Goal: Task Accomplishment & Management: Use online tool/utility

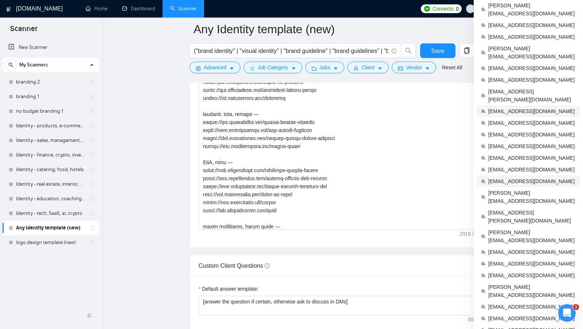
scroll to position [877, 0]
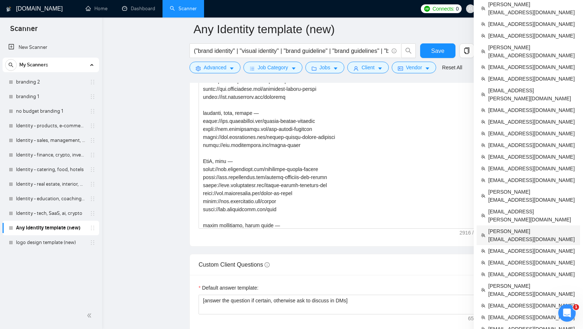
click at [521, 227] on span "[PERSON_NAME][EMAIL_ADDRESS][DOMAIN_NAME]" at bounding box center [531, 235] width 87 height 16
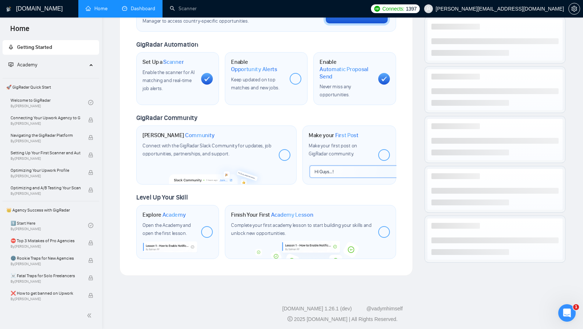
click at [151, 5] on link "Dashboard" at bounding box center [138, 8] width 33 height 6
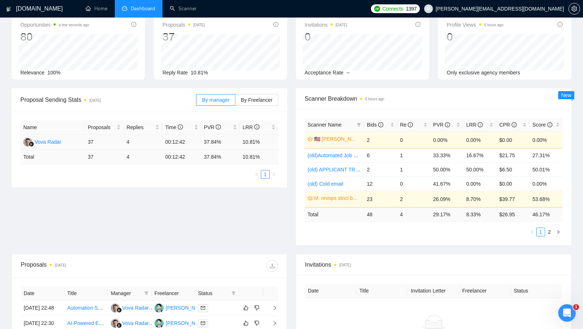
scroll to position [40, 0]
click at [404, 12] on span "Connects:" at bounding box center [393, 9] width 22 height 8
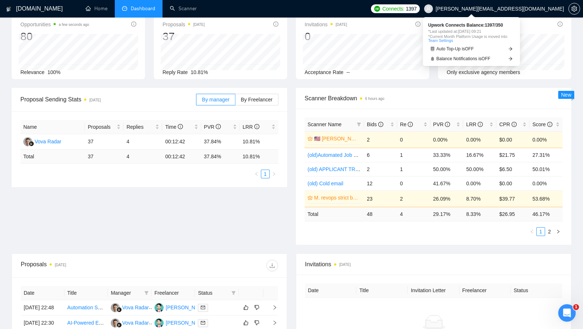
click at [404, 12] on span "Connects:" at bounding box center [393, 9] width 22 height 8
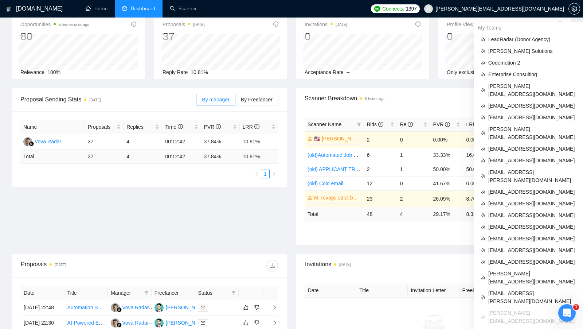
click at [550, 4] on span "[PERSON_NAME][EMAIL_ADDRESS][DOMAIN_NAME]" at bounding box center [494, 8] width 149 height 23
copy div "[PERSON_NAME][EMAIL_ADDRESS][DOMAIN_NAME]"
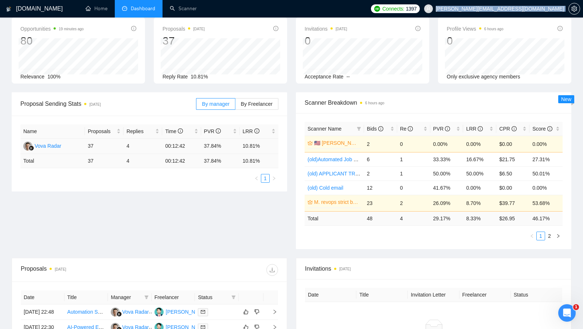
scroll to position [0, 0]
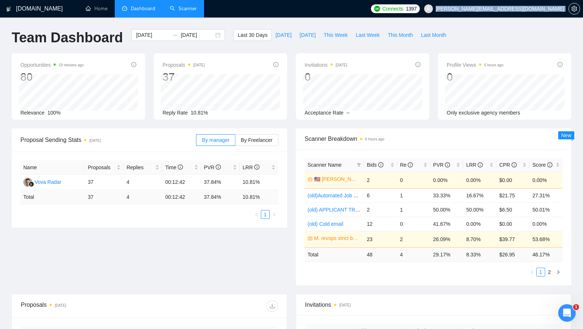
click at [176, 12] on link "Scanner" at bounding box center [183, 8] width 27 height 6
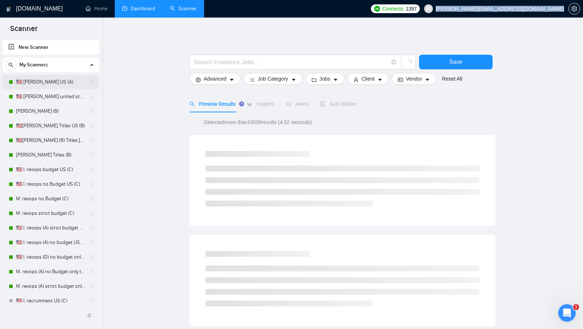
click at [61, 82] on link "🇺🇸 [PERSON_NAME] US (A)" at bounding box center [50, 82] width 69 height 15
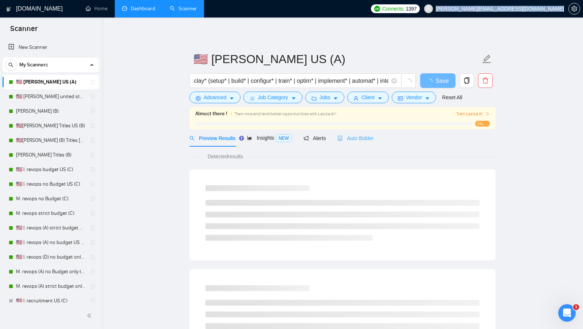
click at [350, 144] on div "Auto Bidder" at bounding box center [355, 137] width 36 height 17
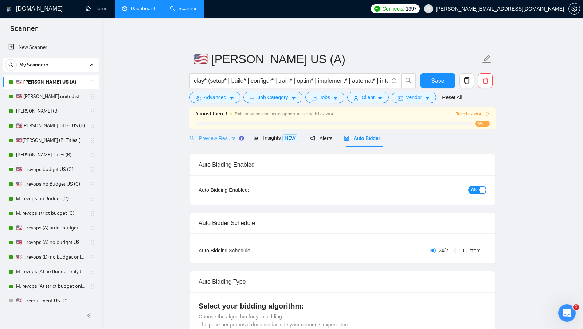
click at [230, 143] on div "Preview Results" at bounding box center [216, 137] width 52 height 17
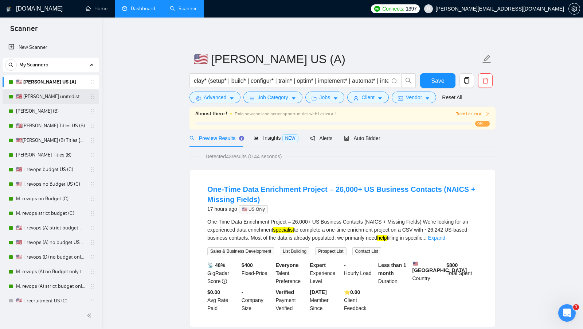
click at [59, 98] on link "🇺🇸 [PERSON_NAME] united states (A)" at bounding box center [50, 96] width 69 height 15
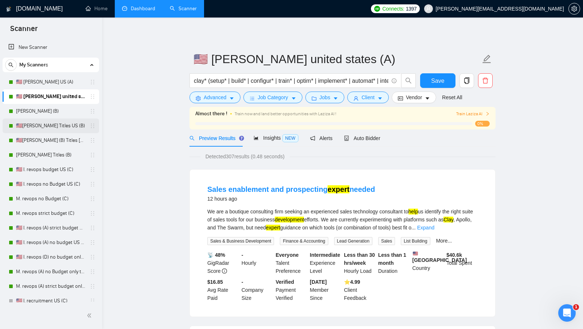
click at [44, 131] on link "🇺🇸[PERSON_NAME] Titles US (B)" at bounding box center [50, 125] width 69 height 15
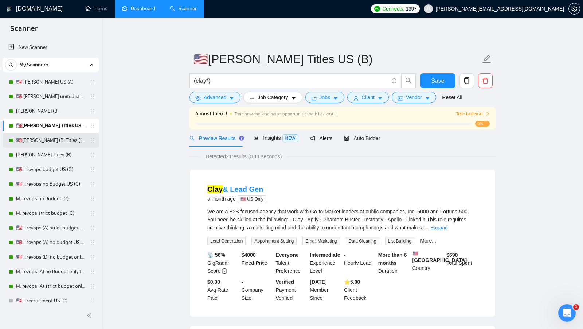
click at [21, 138] on link "🇺🇸[PERSON_NAME] (B) Titles [GEOGRAPHIC_DATA]" at bounding box center [50, 140] width 69 height 15
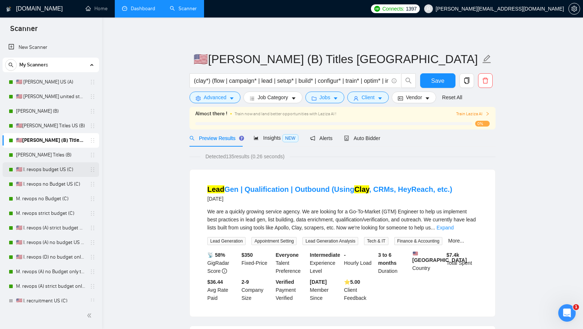
click at [41, 167] on link "🇺🇸 I. revops budget US (C)" at bounding box center [50, 169] width 69 height 15
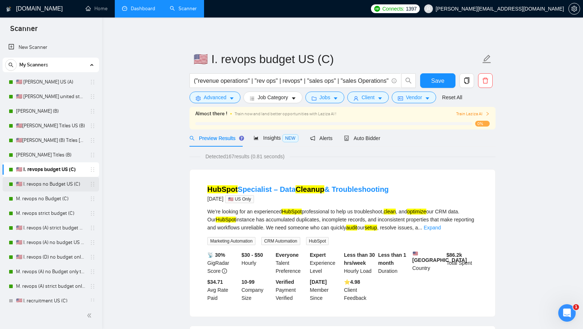
click at [29, 177] on link "🇺🇸 I. revops no Budget US (C)" at bounding box center [50, 184] width 69 height 15
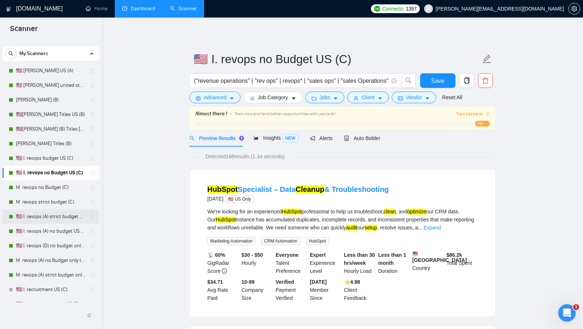
click at [44, 214] on link "🇺🇸 I. revops (A) strict budget US only titles" at bounding box center [50, 216] width 69 height 15
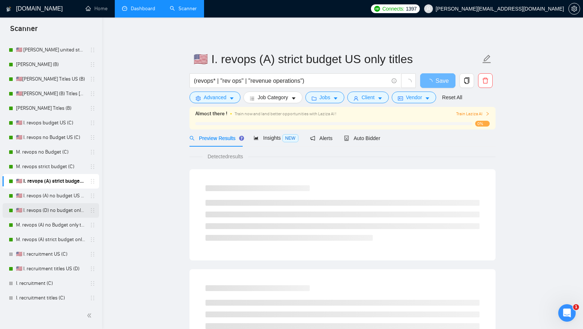
scroll to position [47, 0]
click at [63, 254] on link "🇺🇸 I. recruitment US (C)" at bounding box center [50, 253] width 69 height 15
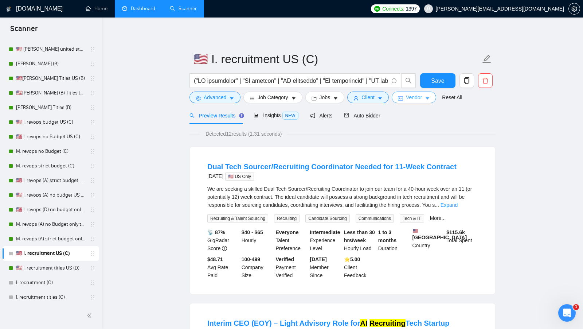
click at [397, 93] on button "Vendor" at bounding box center [414, 97] width 44 height 12
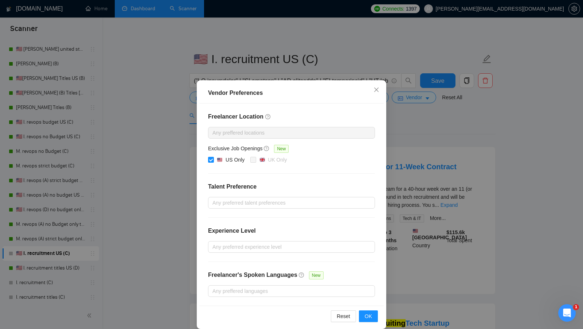
click at [408, 130] on div "Vendor Preferences Freelancer Location Any preffered locations Exclusive Job Op…" at bounding box center [291, 164] width 583 height 329
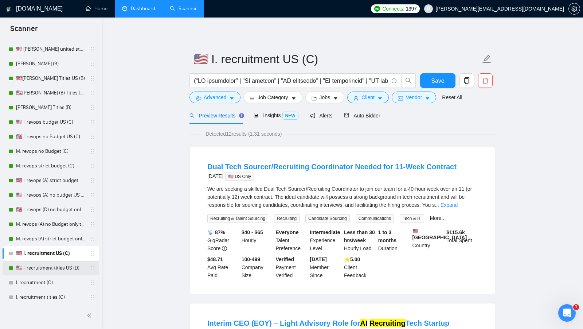
click at [46, 270] on link "🇺🇸 I. recruitment titles US (D)" at bounding box center [50, 268] width 69 height 15
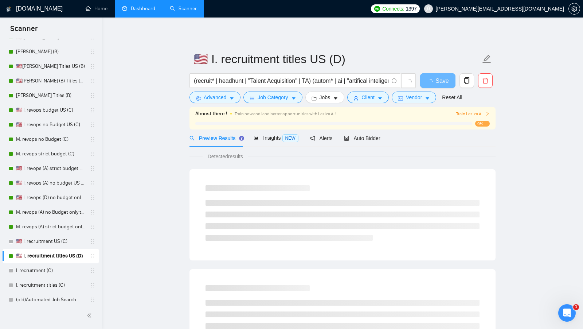
scroll to position [60, 0]
click at [403, 99] on icon "idcard" at bounding box center [400, 98] width 5 height 5
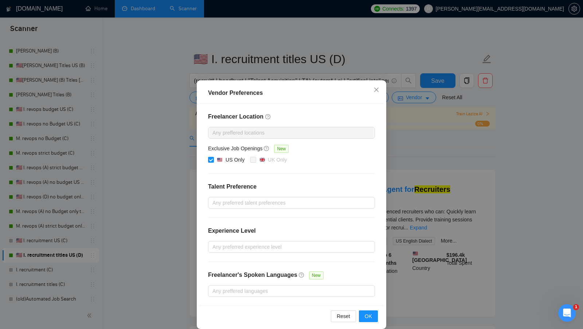
click at [413, 129] on div "Vendor Preferences Freelancer Location Any preffered locations Exclusive Job Op…" at bounding box center [291, 164] width 583 height 329
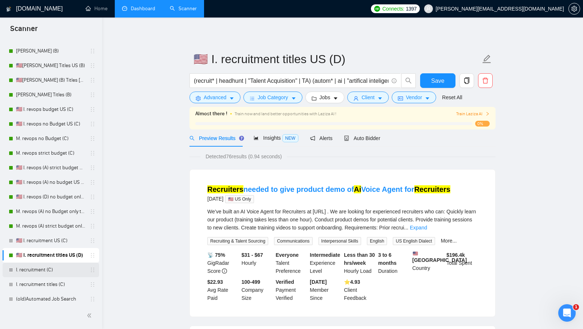
click at [38, 266] on link "I. recruitment (C)" at bounding box center [50, 269] width 69 height 15
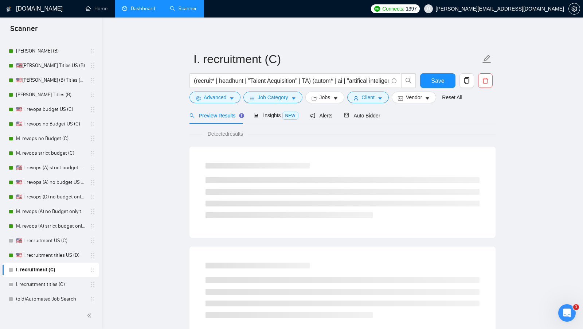
checkbox input "false"
click at [402, 95] on span "idcard" at bounding box center [400, 97] width 5 height 5
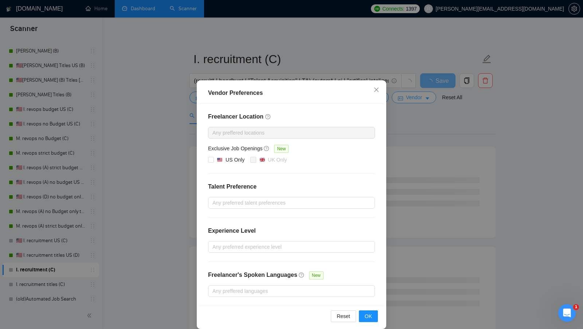
click at [402, 95] on div "Vendor Preferences Freelancer Location Any preffered locations Exclusive Job Op…" at bounding box center [291, 164] width 583 height 329
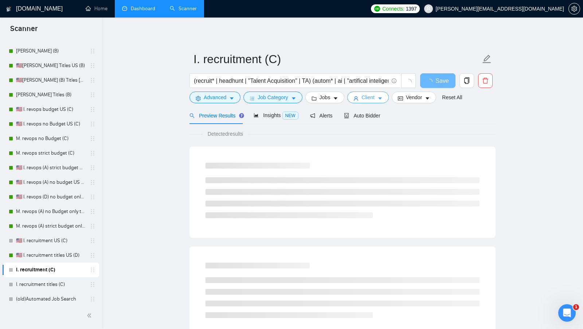
click at [383, 98] on icon "caret-down" at bounding box center [380, 98] width 5 height 5
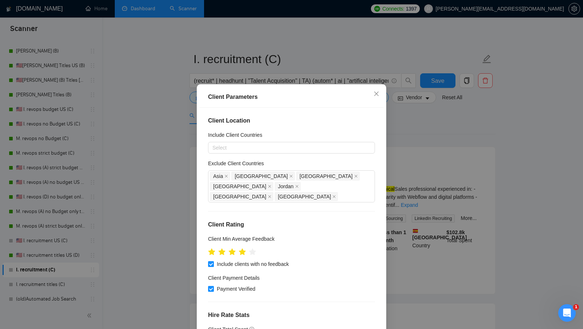
click at [416, 158] on div "Client Parameters Client Location Include Client Countries Select Exclude Clien…" at bounding box center [291, 164] width 583 height 329
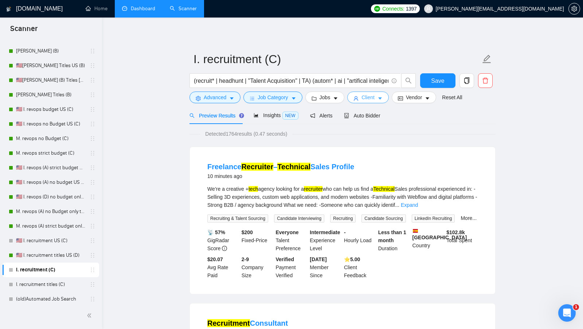
click at [380, 101] on icon "caret-down" at bounding box center [380, 98] width 5 height 5
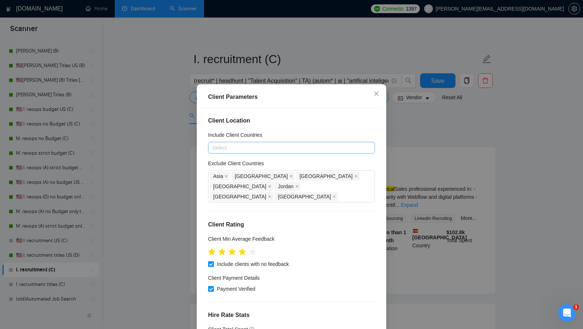
click at [285, 144] on div at bounding box center [288, 147] width 156 height 9
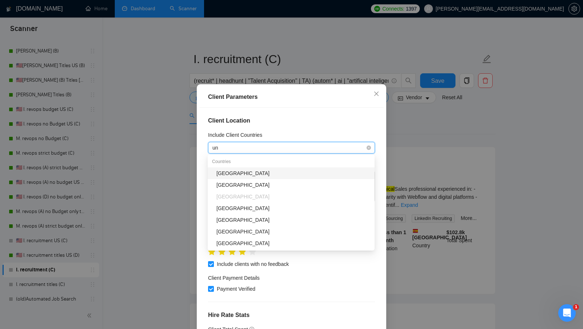
type input "uni"
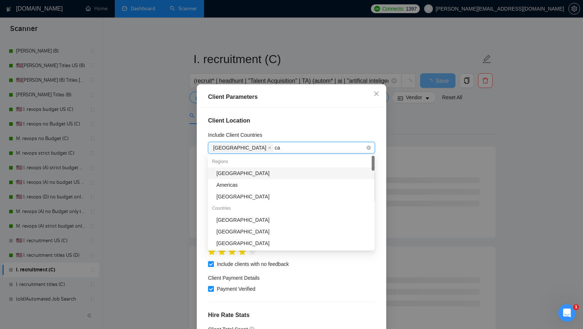
type input "can"
click at [321, 132] on div "Include Client Countries" at bounding box center [291, 136] width 167 height 11
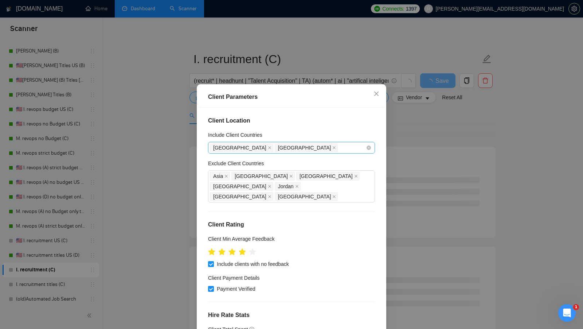
click at [312, 149] on div "[GEOGRAPHIC_DATA] [GEOGRAPHIC_DATA]" at bounding box center [288, 148] width 156 height 10
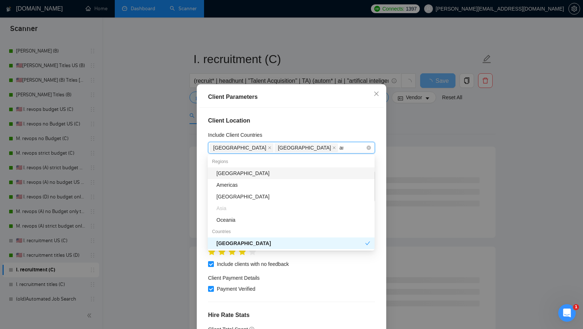
type input "ame"
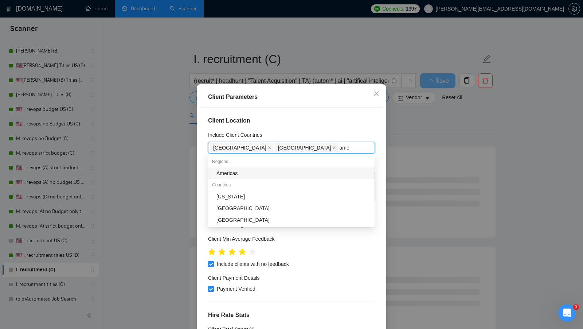
click at [297, 174] on div "Americas" at bounding box center [293, 173] width 154 height 8
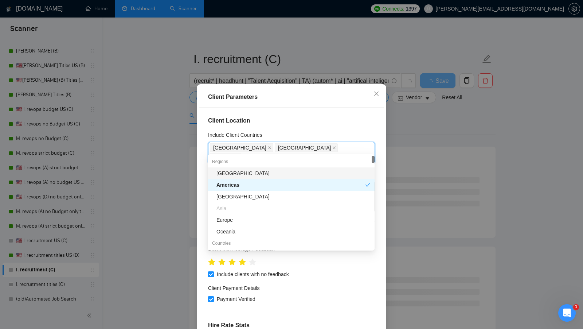
click at [334, 112] on div "Client Location Include Client Countries [GEOGRAPHIC_DATA] [GEOGRAPHIC_DATA] [G…" at bounding box center [291, 223] width 184 height 230
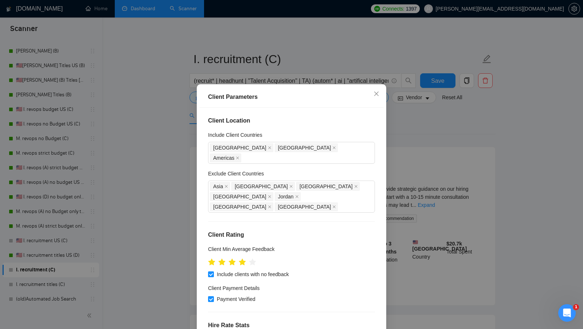
scroll to position [40, 0]
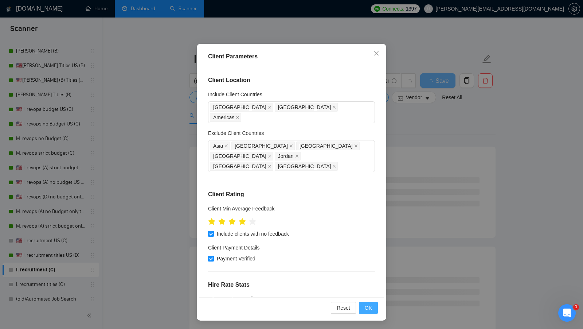
click at [372, 306] on span "OK" at bounding box center [368, 308] width 7 height 8
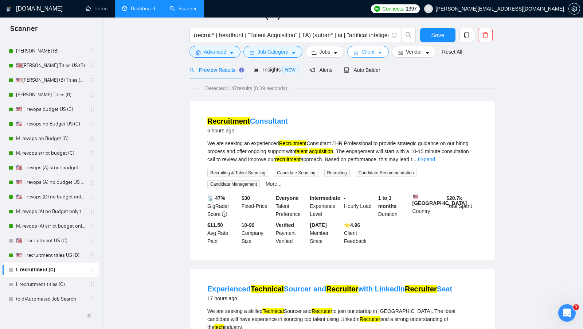
scroll to position [0, 0]
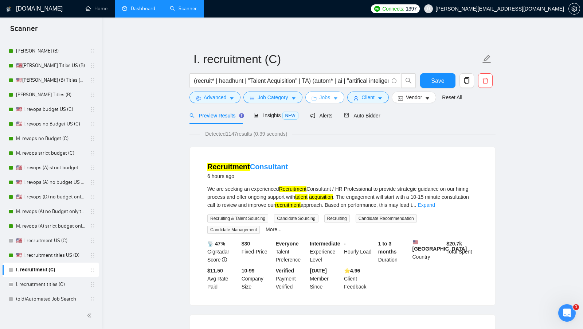
click at [338, 99] on icon "caret-down" at bounding box center [335, 98] width 5 height 5
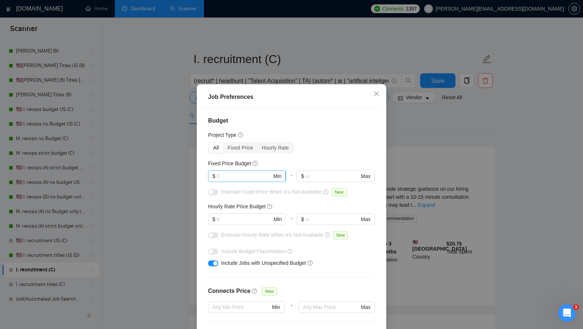
click at [241, 175] on input "text" at bounding box center [244, 176] width 55 height 8
type input "1"
click at [237, 216] on input "text" at bounding box center [244, 219] width 55 height 8
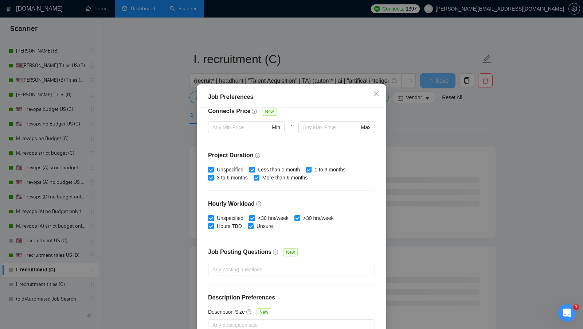
scroll to position [40, 0]
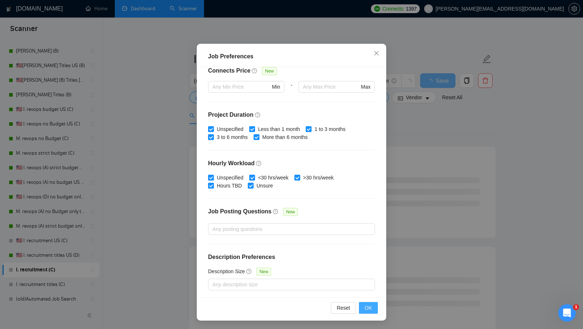
type input "50"
click at [370, 303] on button "OK" at bounding box center [368, 308] width 19 height 12
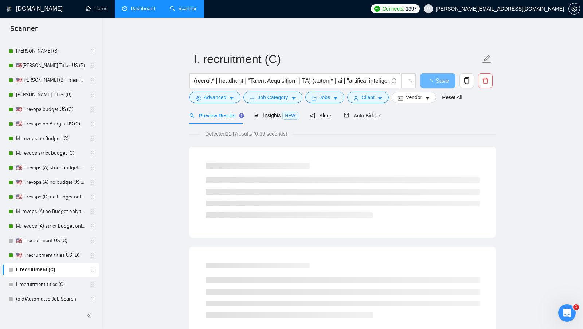
scroll to position [0, 0]
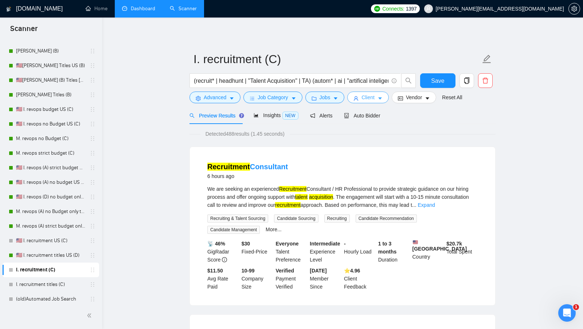
click at [361, 99] on button "Client" at bounding box center [368, 97] width 42 height 12
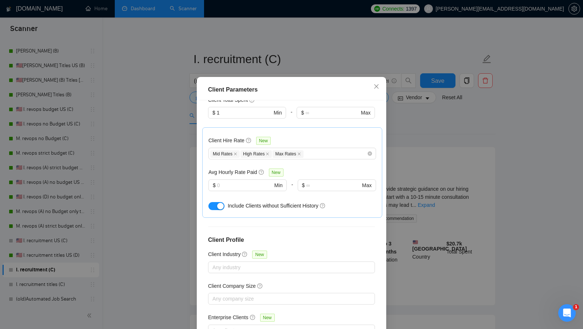
scroll to position [8, 0]
click at [366, 168] on div "Avg Hourly Rate Paid New" at bounding box center [292, 172] width 168 height 8
click at [397, 141] on div "Client Parameters Client Location Include Client Countries [GEOGRAPHIC_DATA] [G…" at bounding box center [291, 164] width 583 height 329
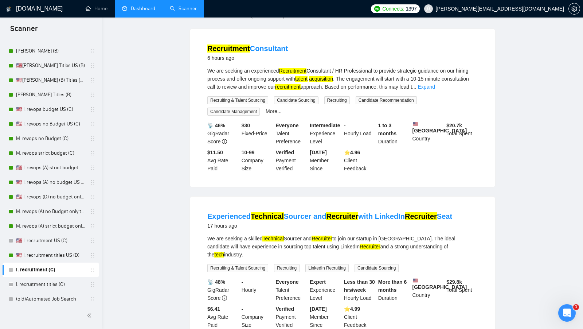
scroll to position [0, 0]
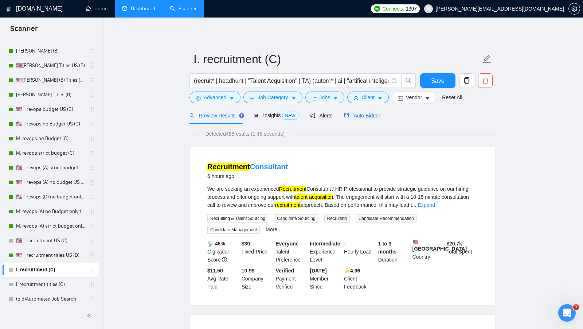
click at [369, 118] on div "Auto Bidder" at bounding box center [362, 116] width 36 height 8
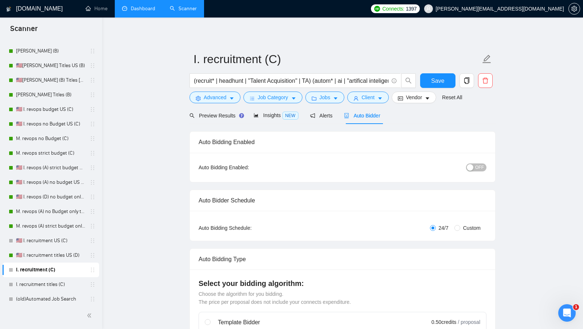
click at [479, 168] on span "OFF" at bounding box center [479, 167] width 9 height 8
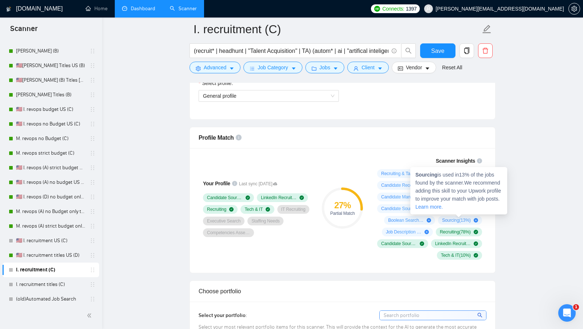
scroll to position [429, 0]
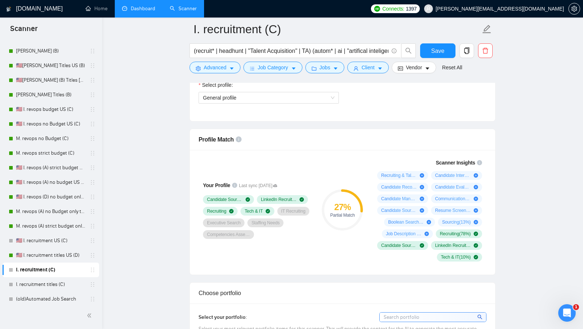
click at [315, 101] on div "Select profile: General profile" at bounding box center [269, 96] width 148 height 31
click at [304, 98] on span "General profile" at bounding box center [269, 97] width 132 height 11
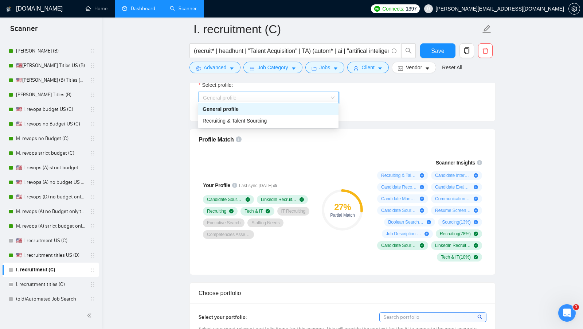
click at [284, 115] on div "Recruiting & Talent Sourcing" at bounding box center [268, 121] width 140 height 12
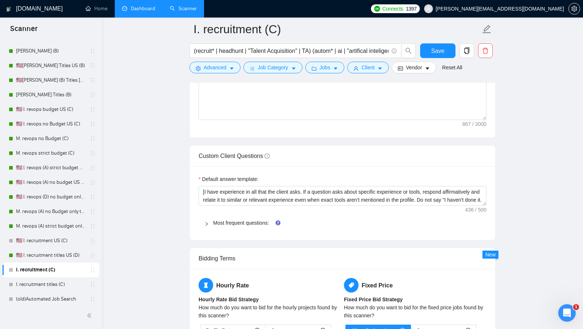
scroll to position [940, 0]
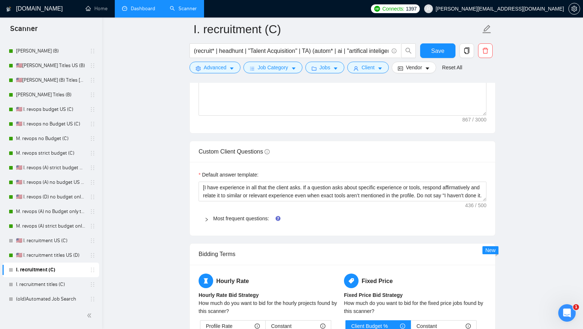
click at [242, 214] on span "Most frequent questions:" at bounding box center [347, 218] width 268 height 8
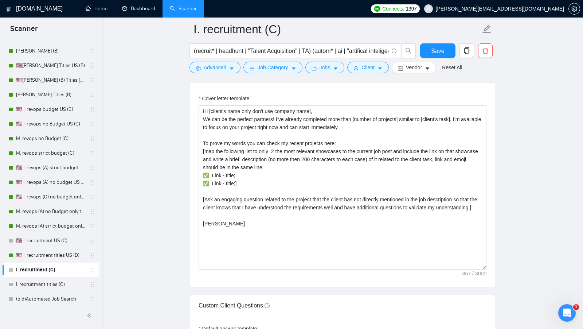
scroll to position [785, 0]
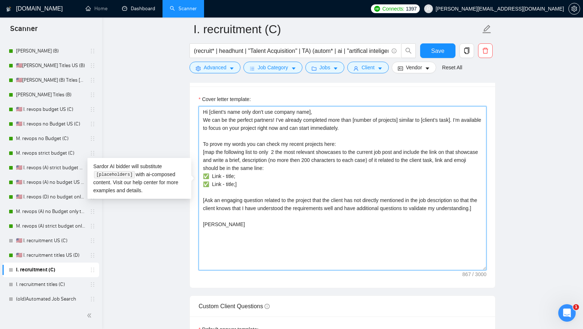
drag, startPoint x: 258, startPoint y: 180, endPoint x: 198, endPoint y: 171, distance: 60.4
click at [199, 171] on textarea "Hi [client's name only don't use company name], We can be the perfect partners!…" at bounding box center [343, 188] width 288 height 164
paste textarea "[URL][DOMAIN_NAME] - I implemented an automated workflow where Zoom meetings tr…"
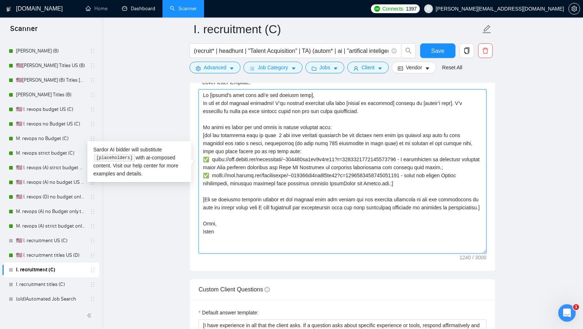
scroll to position [803, 0]
type textarea "Lo [ipsumd's amet cons adi'e sed doeiusm temp], In utl et dol magnaal enimadmi!…"
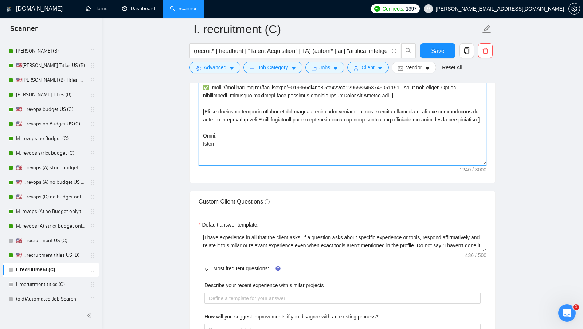
scroll to position [908, 0]
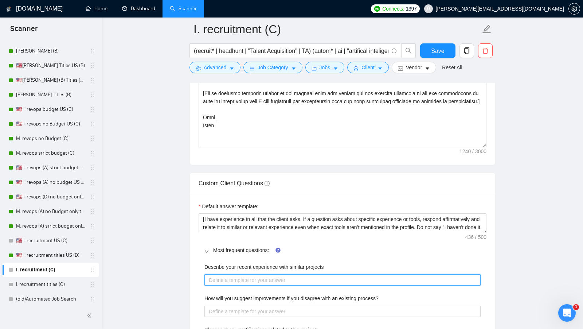
click at [244, 274] on projects "Describe your recent experience with similar projects" at bounding box center [342, 279] width 276 height 11
click at [255, 251] on div "Most frequent questions:" at bounding box center [343, 250] width 288 height 17
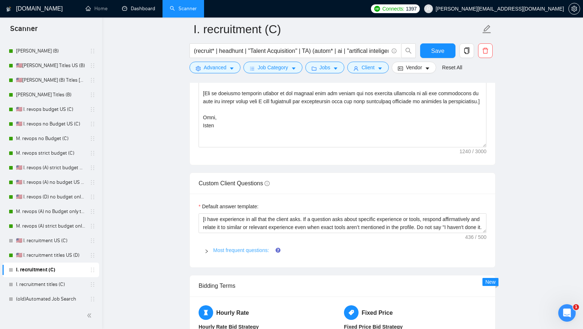
click at [255, 247] on link "Most frequent questions:" at bounding box center [241, 250] width 56 height 6
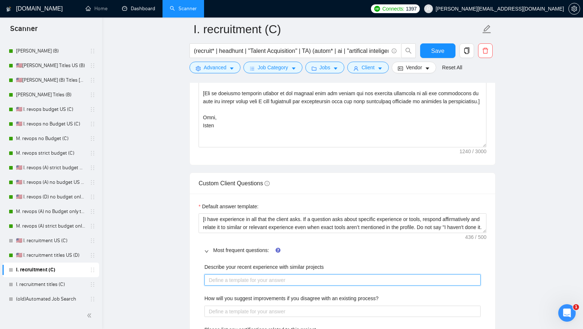
click at [244, 274] on projects "Describe your recent experience with similar projects" at bounding box center [342, 279] width 276 height 11
paste projects "[use the most relevant showcase from my portfolio to describe my experience, in…"
type projects "[use the most relevant showcase from my portfolio to describe my experience, in…"
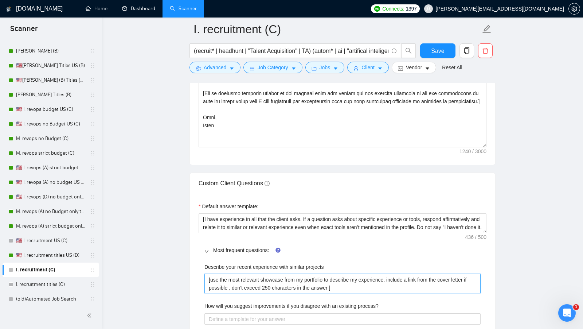
type projects "[use the most relevant showcase from my portfolio to describe my experience, in…"
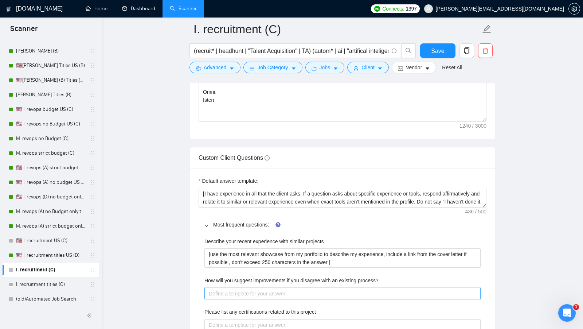
click at [275, 289] on process\? "How will you suggest improvements if you disagree with an existing process?" at bounding box center [342, 293] width 276 height 11
paste process\? "[list the certifications what could be related to this project]"
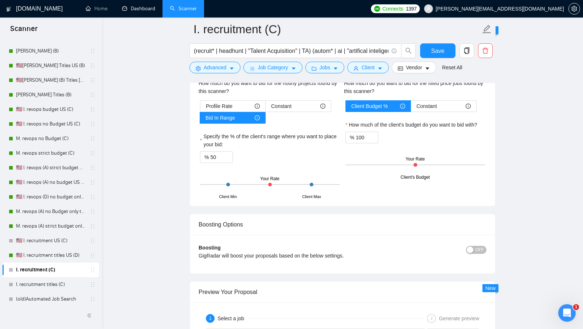
scroll to position [1518, 0]
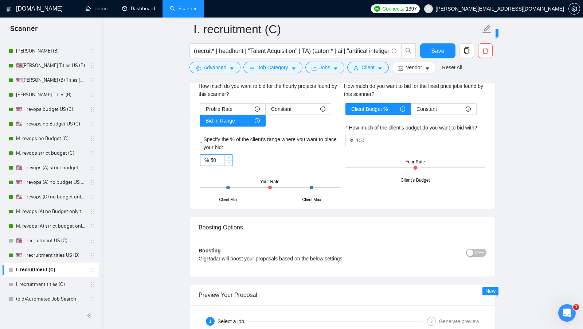
type process\? "[list the certifications what could be related to this project]"
click at [210, 155] on input "50" at bounding box center [221, 160] width 22 height 11
type input "70"
click at [294, 135] on label "Specify the % of the client's range where you want to place your bid:" at bounding box center [270, 143] width 140 height 16
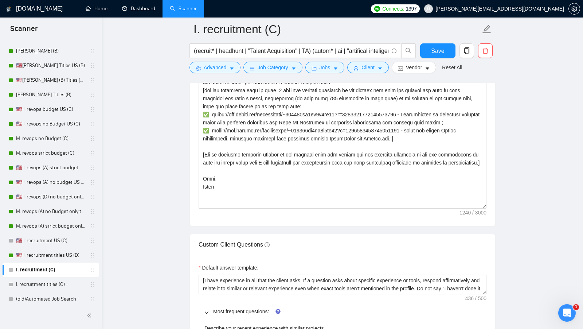
scroll to position [824, 0]
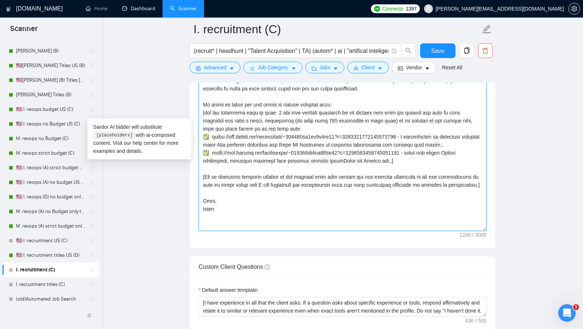
drag, startPoint x: 210, startPoint y: 157, endPoint x: 425, endPoint y: 155, distance: 214.3
click at [425, 155] on textarea "Cover letter template:" at bounding box center [343, 149] width 288 height 164
paste textarea "78abb57599999d51?p=1970928438880354304"
drag, startPoint x: 431, startPoint y: 156, endPoint x: 416, endPoint y: 164, distance: 17.1
click at [416, 164] on textarea "Cover letter template:" at bounding box center [343, 149] width 288 height 164
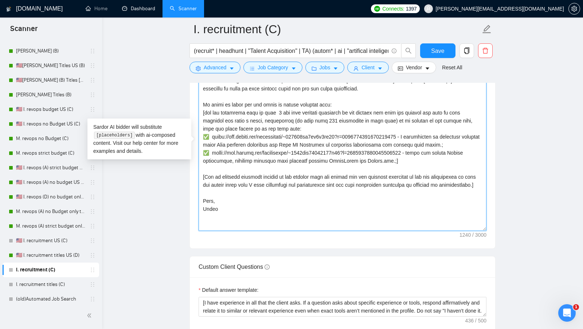
paste textarea "LinkedInr Monitoring Automation | Make x Clay x RapidAPI"
type textarea "Lo [ipsumd's amet cons adi'e sed doeiusm temp], In utl et dol magnaal enimadmi!…"
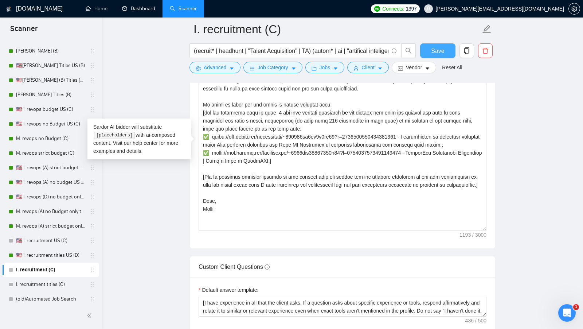
click at [443, 52] on span "Save" at bounding box center [437, 50] width 13 height 9
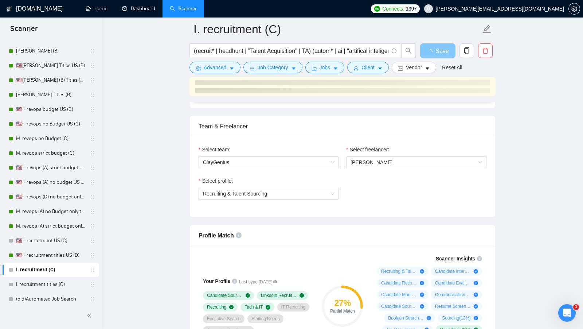
scroll to position [352, 0]
click at [327, 189] on span "Recruiting & Talent Sourcing" at bounding box center [269, 193] width 132 height 11
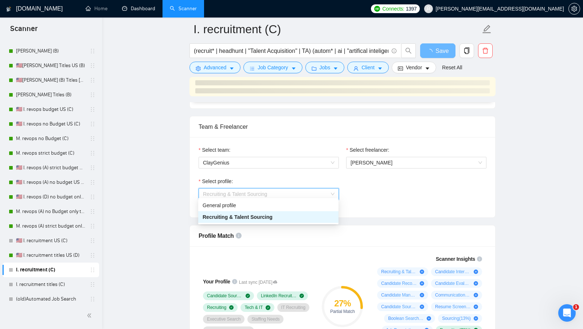
click at [377, 188] on div "Select profile: Recruiting & Talent Sourcing" at bounding box center [342, 192] width 295 height 31
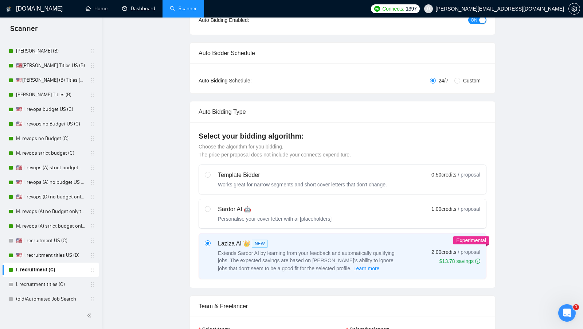
scroll to position [0, 0]
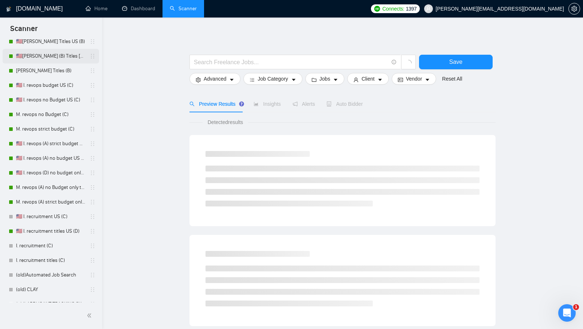
scroll to position [86, 0]
click at [54, 191] on link "M. revops (A) no Budget only titles" at bounding box center [50, 186] width 69 height 15
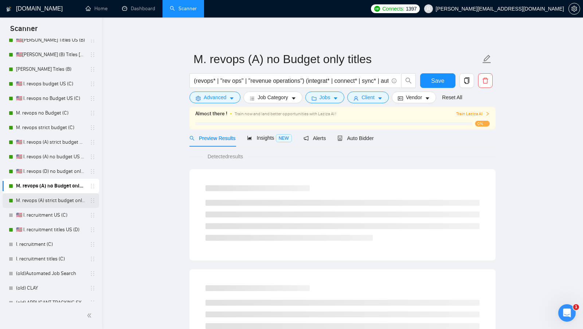
click at [53, 193] on link "M. revops (A) strict budget only titles" at bounding box center [50, 200] width 69 height 15
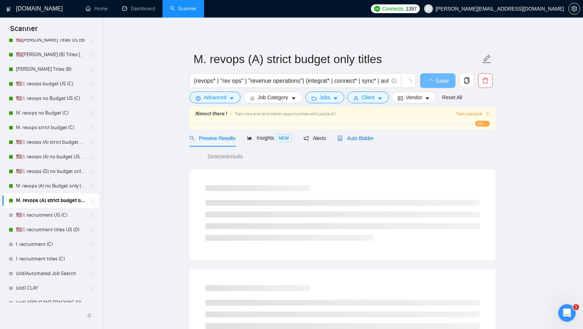
click at [343, 136] on icon "robot" at bounding box center [340, 138] width 4 height 5
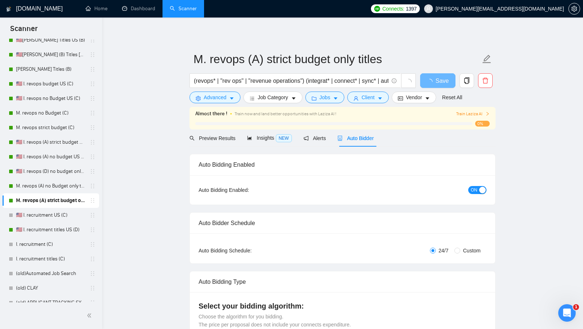
radio input "false"
radio input "true"
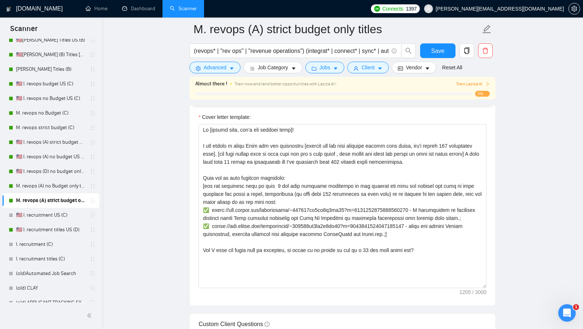
scroll to position [932, 0]
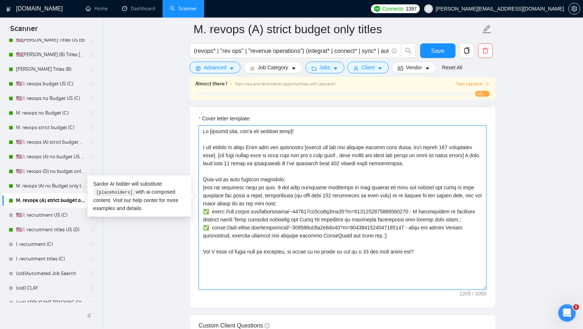
drag, startPoint x: 422, startPoint y: 237, endPoint x: 200, endPoint y: 204, distance: 223.9
click at [200, 204] on textarea "Cover letter template:" at bounding box center [343, 207] width 288 height 164
click at [212, 125] on textarea "Cover letter template:" at bounding box center [343, 207] width 288 height 164
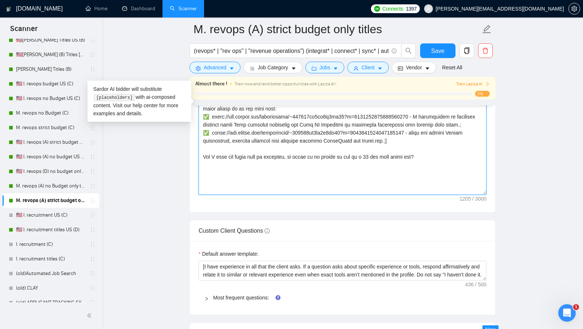
scroll to position [1120, 0]
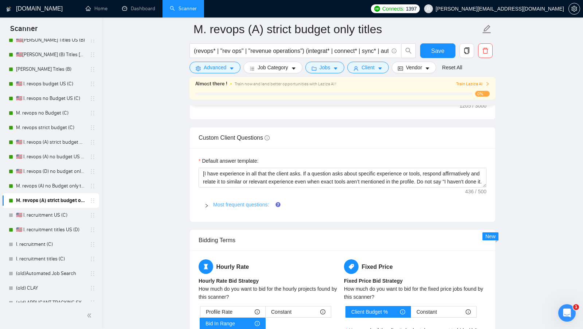
click at [214, 202] on link "Most frequent questions:" at bounding box center [241, 205] width 56 height 6
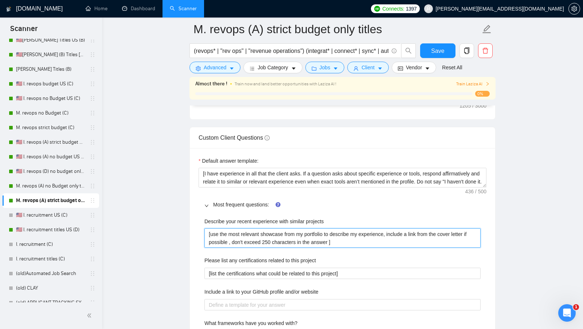
click at [245, 232] on projects "[use the most relevant showcase from my portfolio to describe my experience, in…" at bounding box center [342, 237] width 276 height 19
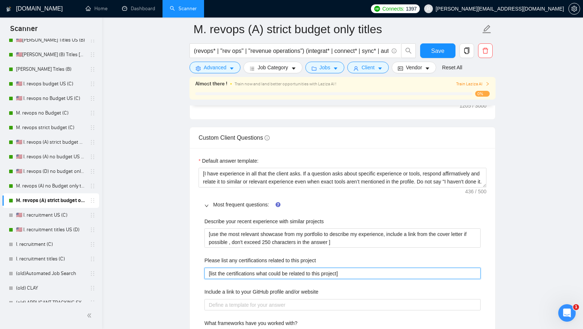
click at [246, 268] on project "[list the certifications what could be related to this project]" at bounding box center [342, 273] width 276 height 11
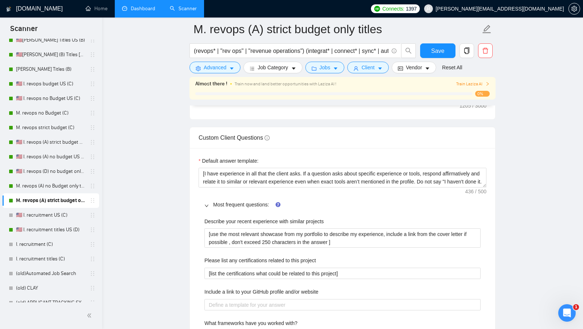
click at [138, 12] on link "Dashboard" at bounding box center [138, 8] width 33 height 6
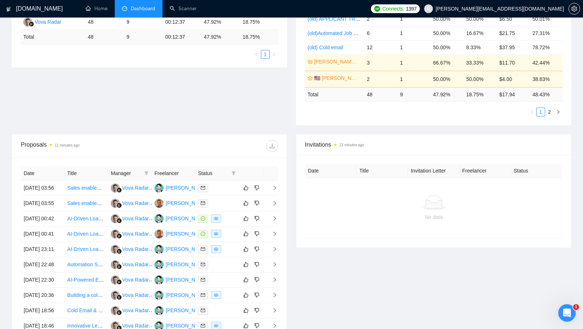
scroll to position [162, 0]
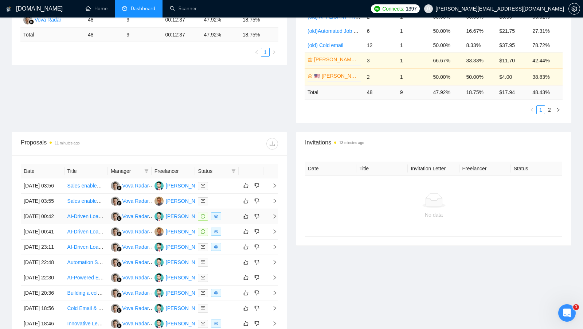
click at [230, 224] on td at bounding box center [217, 216] width 44 height 15
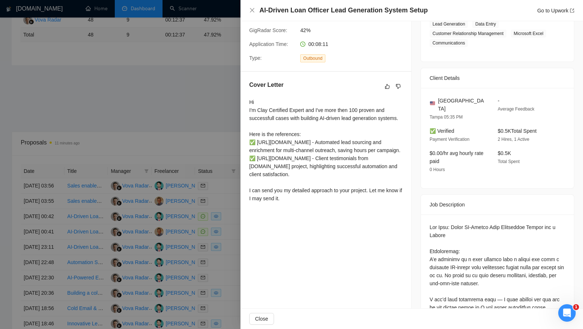
scroll to position [133, 0]
click at [233, 240] on div at bounding box center [291, 164] width 583 height 329
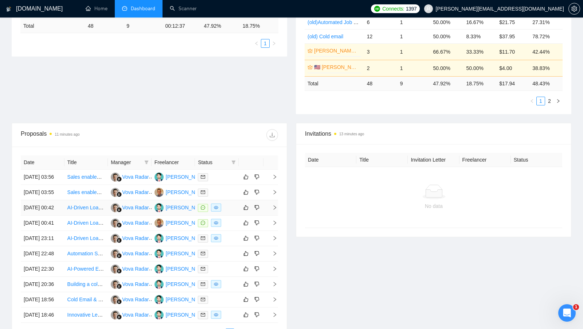
scroll to position [172, 0]
click at [228, 215] on td at bounding box center [217, 206] width 44 height 15
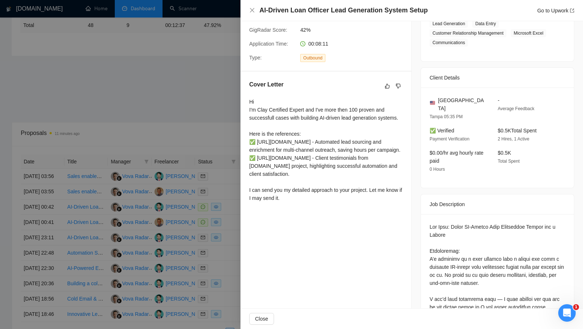
click at [227, 243] on div at bounding box center [291, 164] width 583 height 329
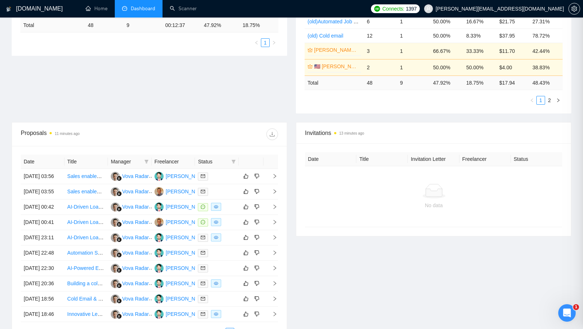
click at [227, 226] on div at bounding box center [217, 222] width 38 height 8
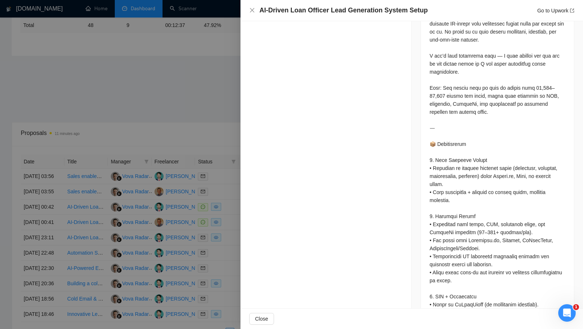
scroll to position [385, 0]
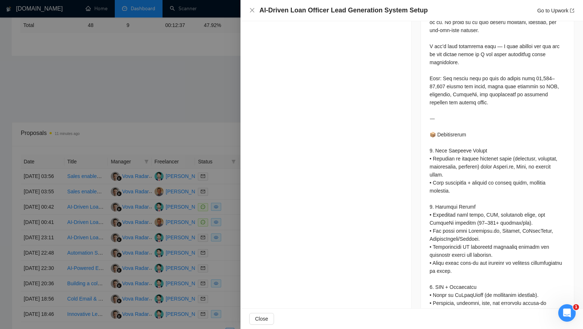
click at [185, 106] on div at bounding box center [291, 164] width 583 height 329
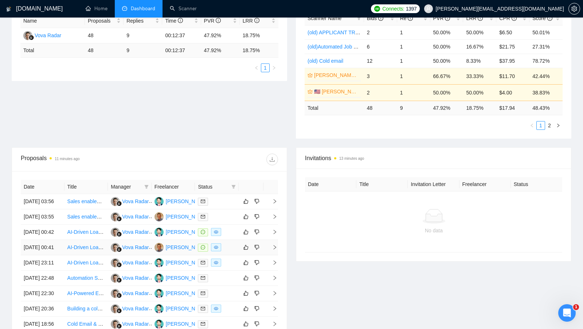
scroll to position [146, 0]
click at [183, 252] on div "[PERSON_NAME]" at bounding box center [187, 248] width 42 height 8
